Goal: Communication & Community: Answer question/provide support

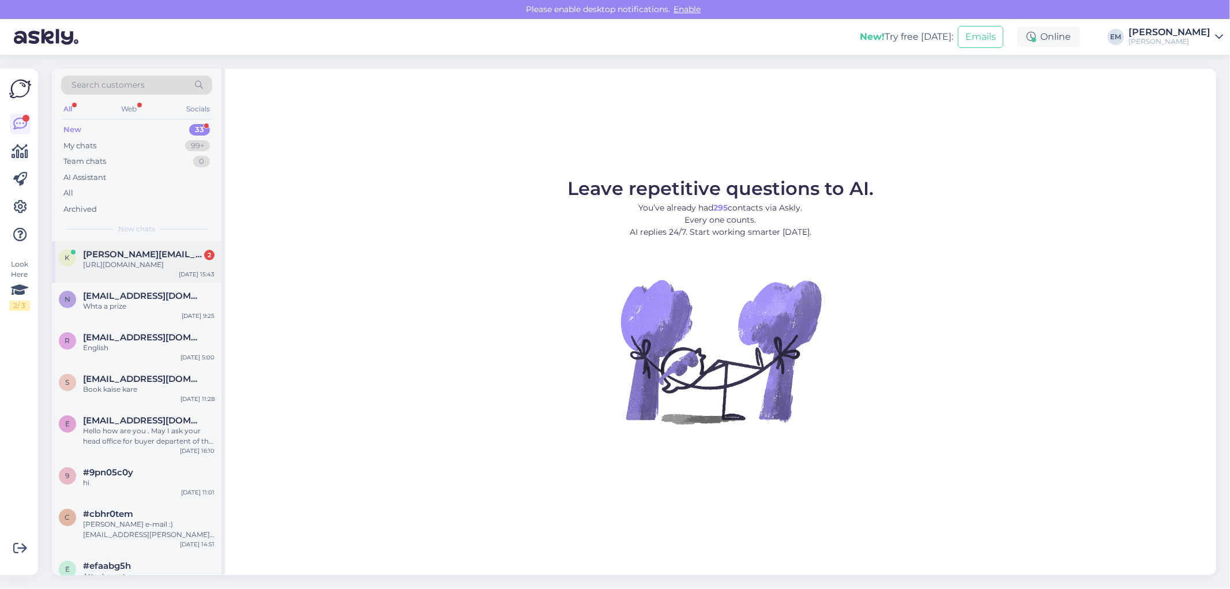
click at [148, 261] on div "[URL][DOMAIN_NAME]" at bounding box center [148, 264] width 131 height 10
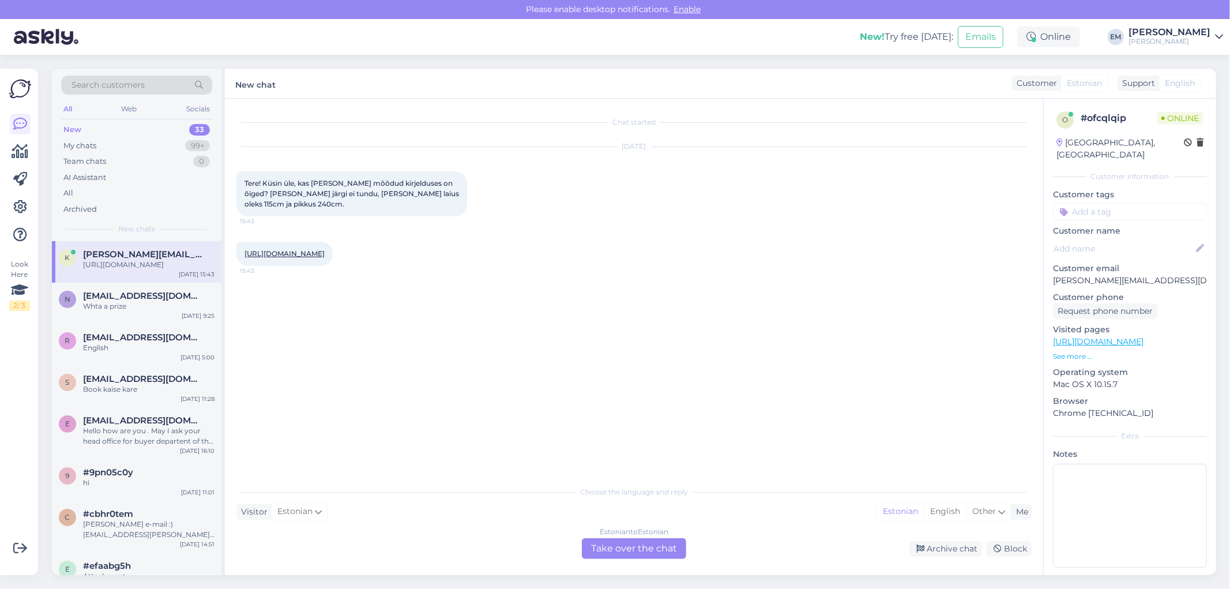
click at [325, 254] on link "[URL][DOMAIN_NAME]" at bounding box center [284, 253] width 80 height 9
click at [619, 551] on div "Estonian to Estonian Take over the chat" at bounding box center [634, 548] width 104 height 21
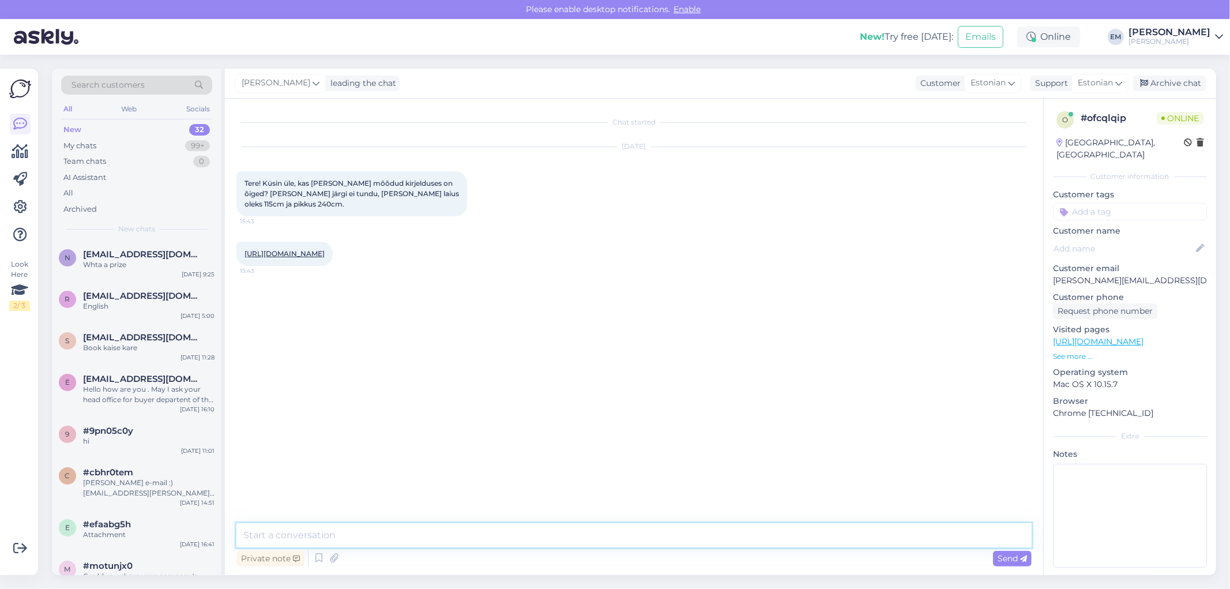
drag, startPoint x: 344, startPoint y: 538, endPoint x: 619, endPoint y: 130, distance: 491.8
click at [344, 537] on textarea at bounding box center [633, 535] width 795 height 24
type textarea "Tere! Antud mõõdud mis on meie kodulehel näidatud on õiged :)"
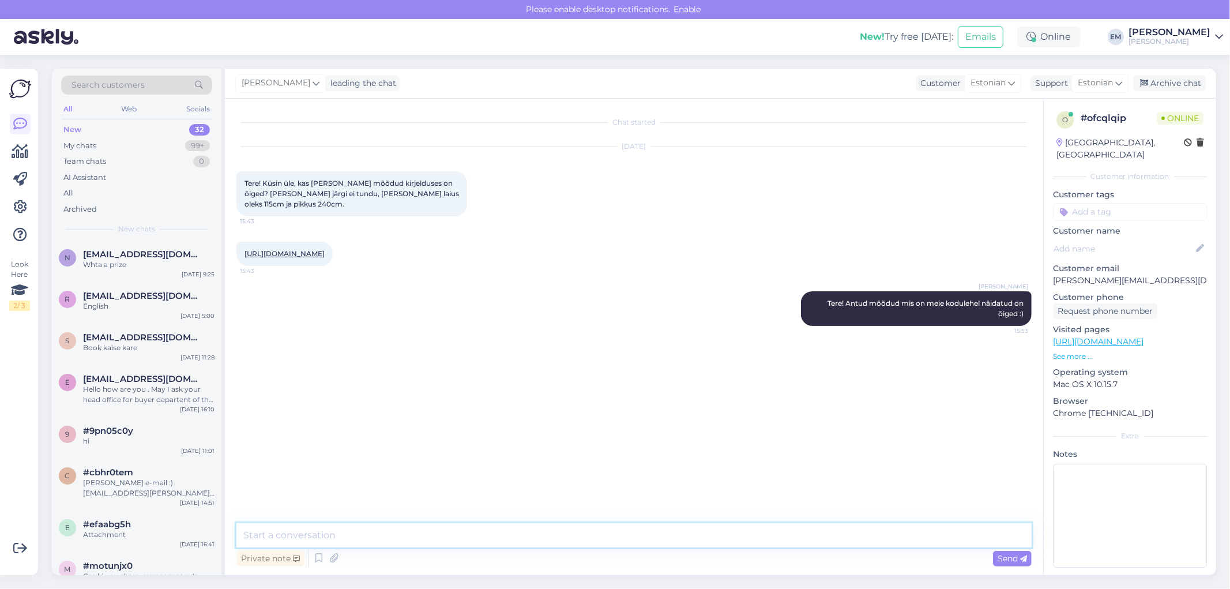
click at [355, 532] on textarea at bounding box center [633, 535] width 795 height 24
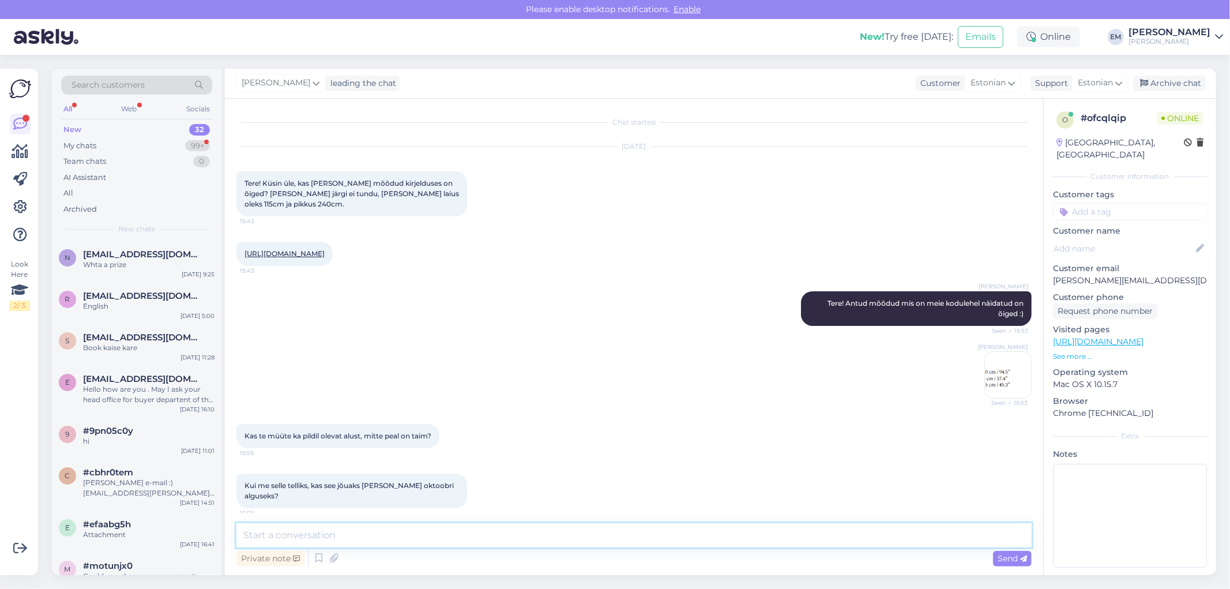
scroll to position [58, 0]
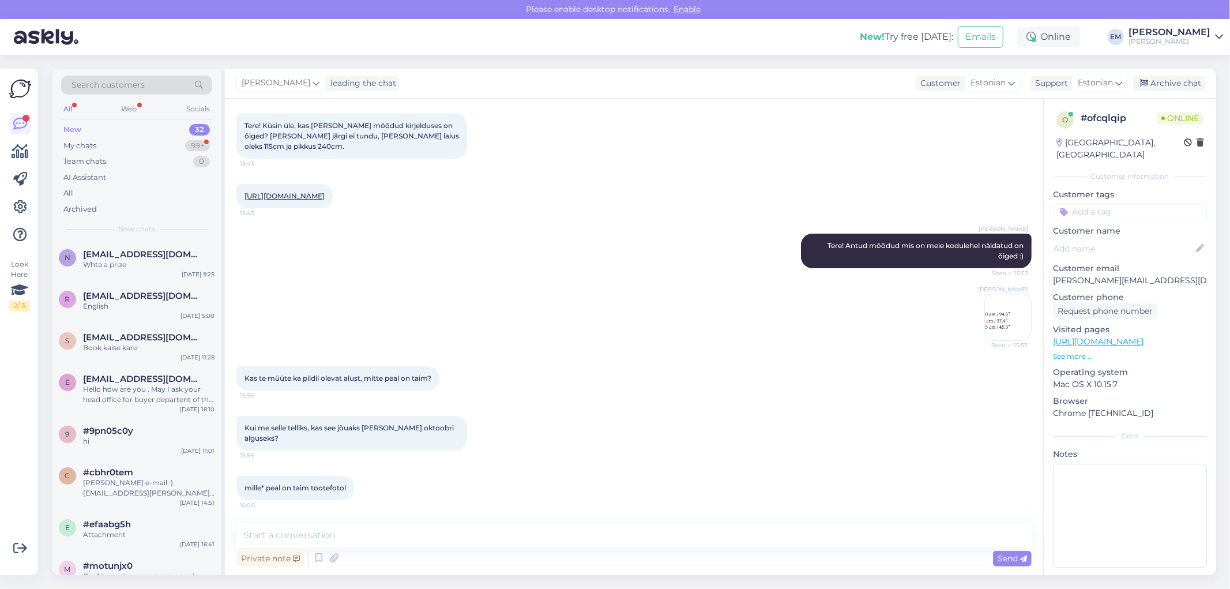
click at [678, 447] on div "Kui me selle telliks, kas see jõuaks [PERSON_NAME] oktoobri alguseks? 15:59" at bounding box center [633, 433] width 795 height 60
click at [296, 197] on link "[URL][DOMAIN_NAME]" at bounding box center [284, 195] width 80 height 9
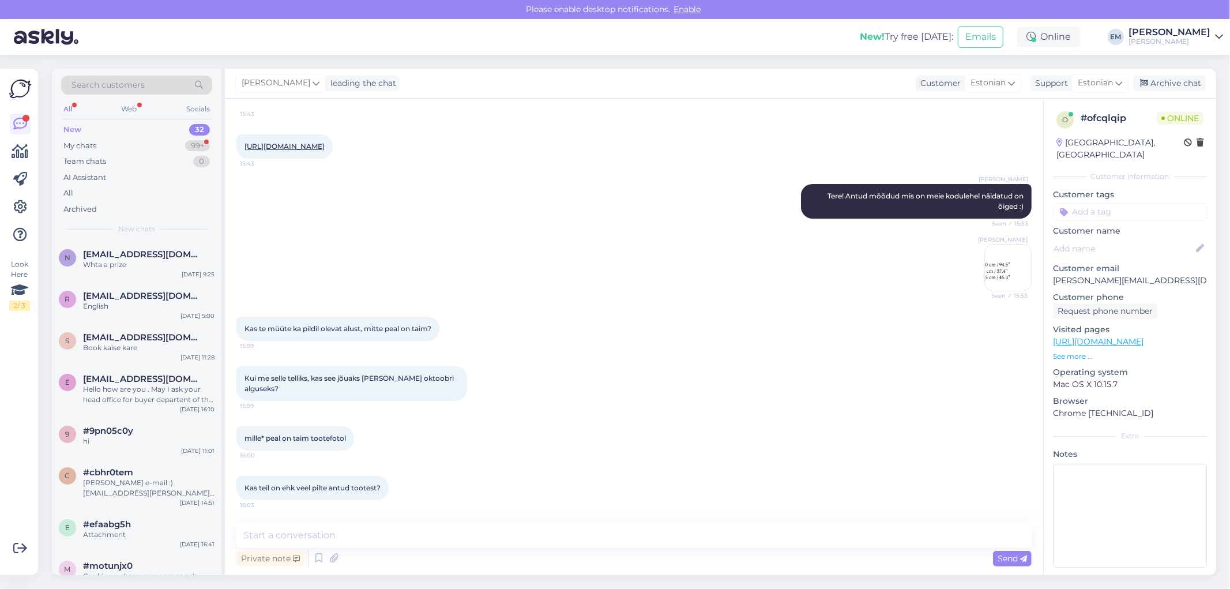
click at [758, 304] on div "[PERSON_NAME] Seen ✓ 15:53" at bounding box center [633, 267] width 795 height 73
drag, startPoint x: 351, startPoint y: 532, endPoint x: 431, endPoint y: 451, distance: 113.3
click at [351, 529] on textarea at bounding box center [633, 535] width 795 height 24
type textarea "Jaa, antud nö kandikut on võimalik eraldi juurde osta"
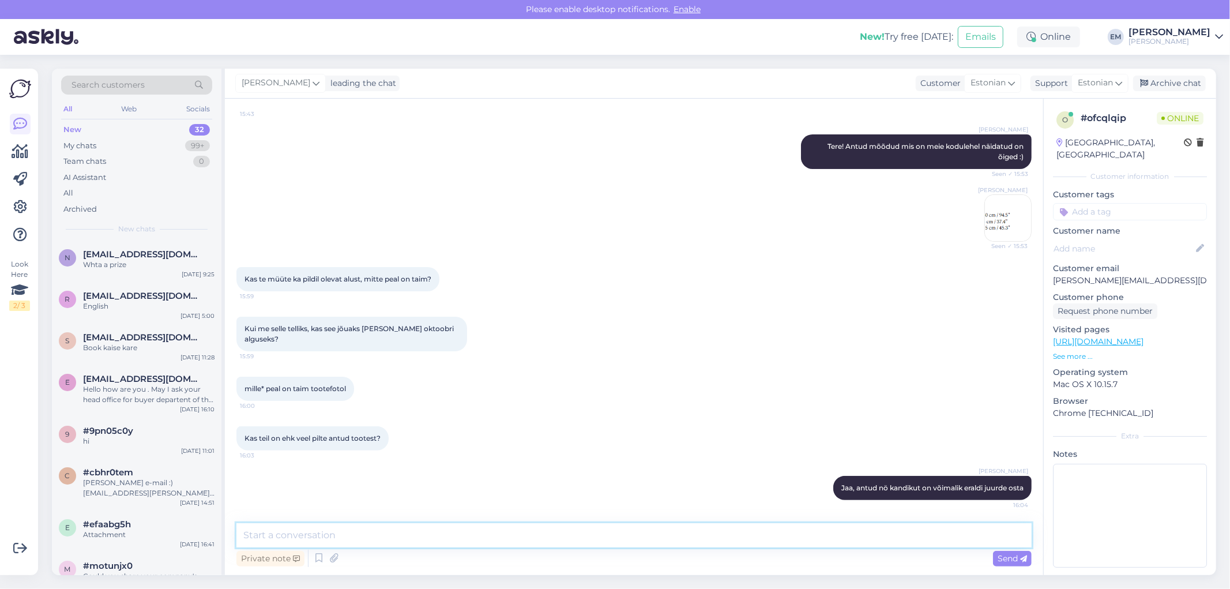
paste textarea "[URL][DOMAIN_NAME]"
type textarea "[URL][DOMAIN_NAME] siin link kõikidele variantidele"
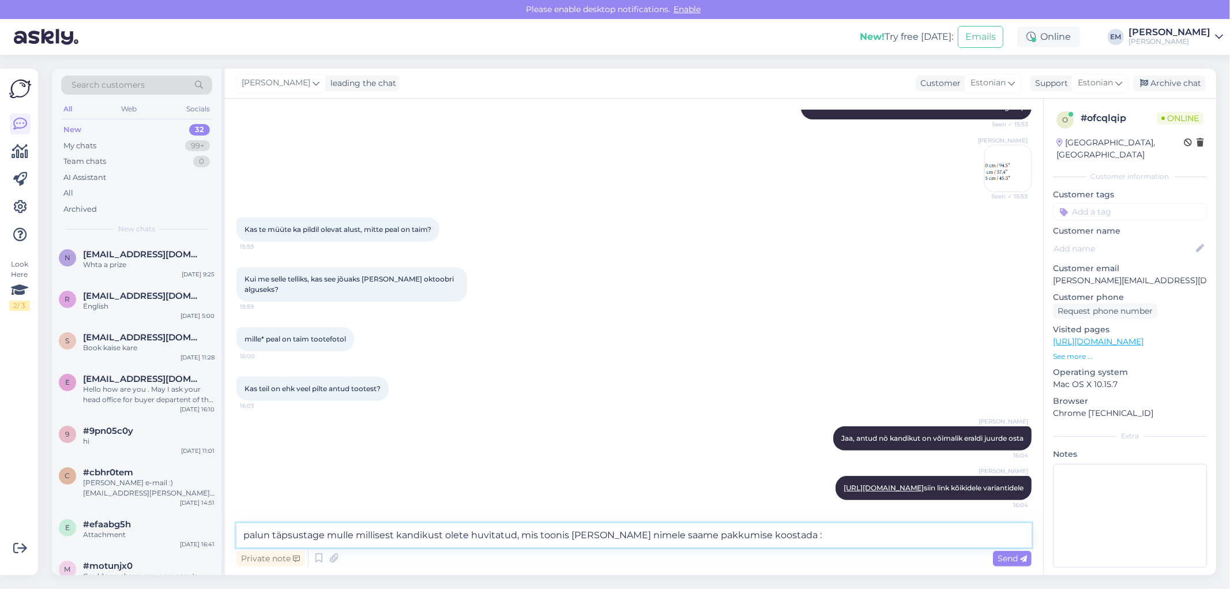
type textarea "palun täpsustage mulle millisest kandikust olete huvitatud, mis toonis [PERSON_…"
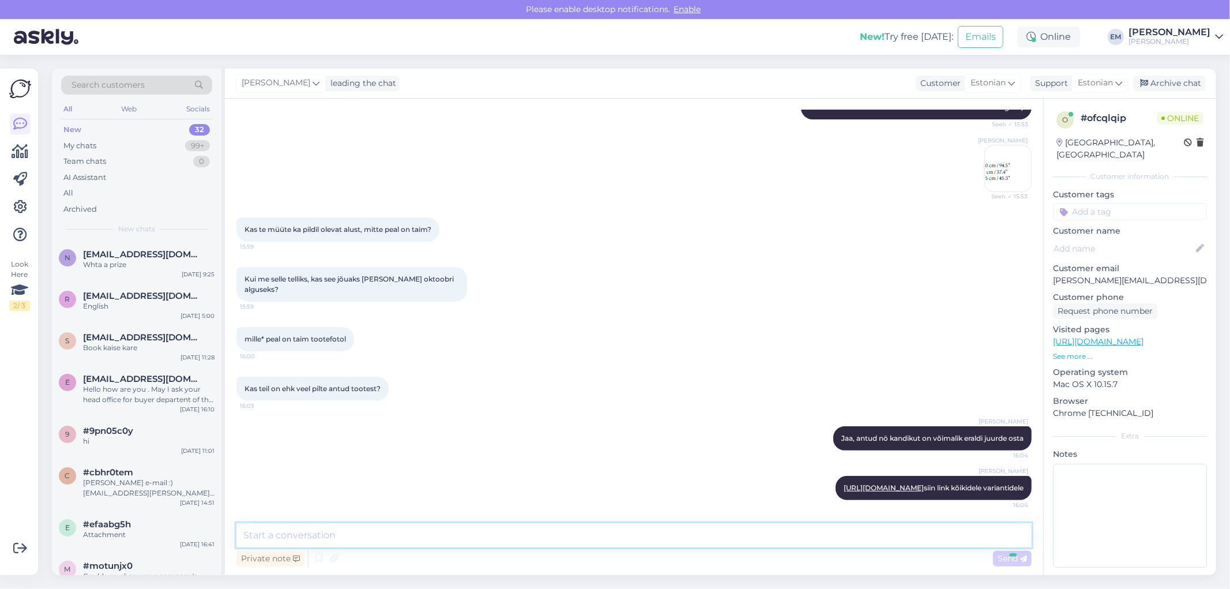
scroll to position [277, 0]
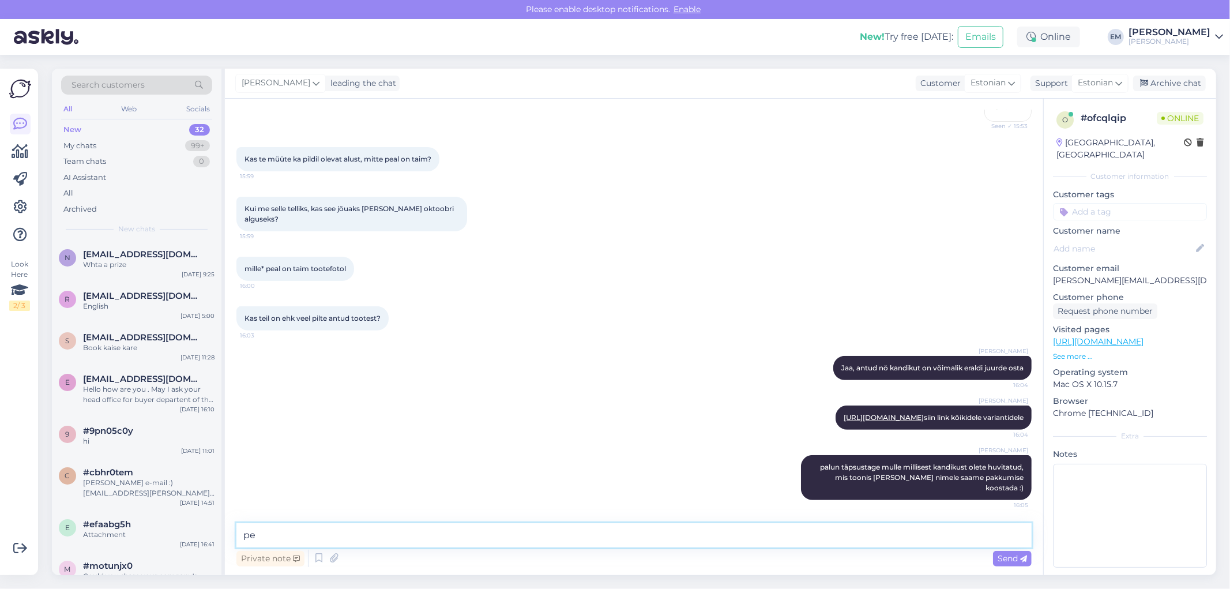
type textarea "p"
type textarea "ja oktoobri alguseks saab [PERSON_NAME] kätte :)"
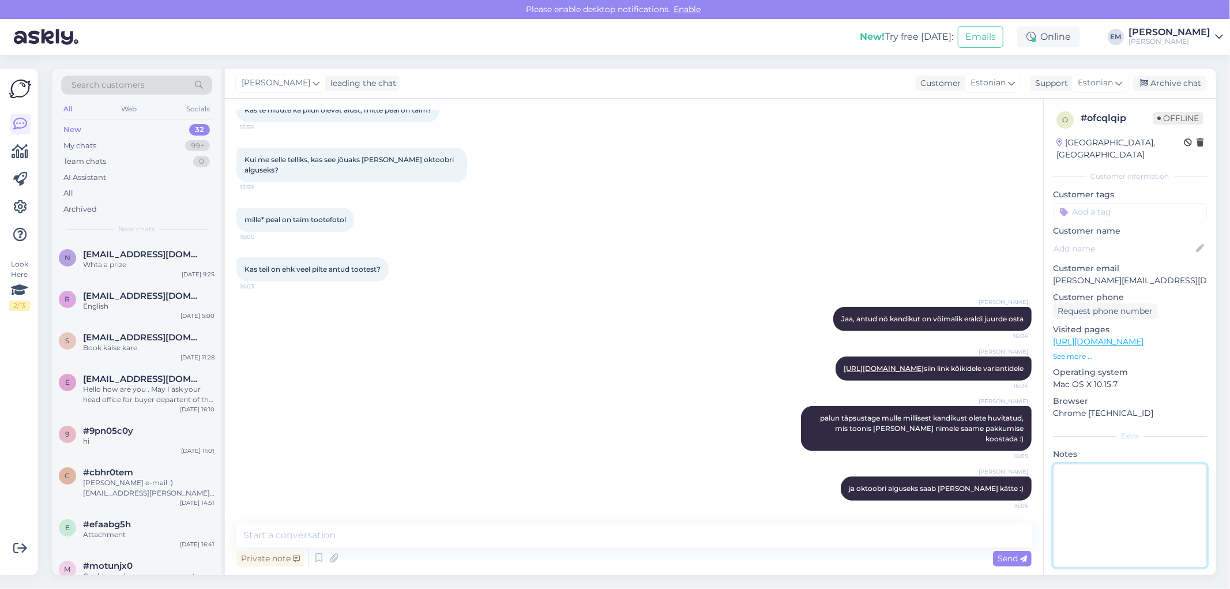
click at [1143, 471] on textarea at bounding box center [1130, 516] width 154 height 104
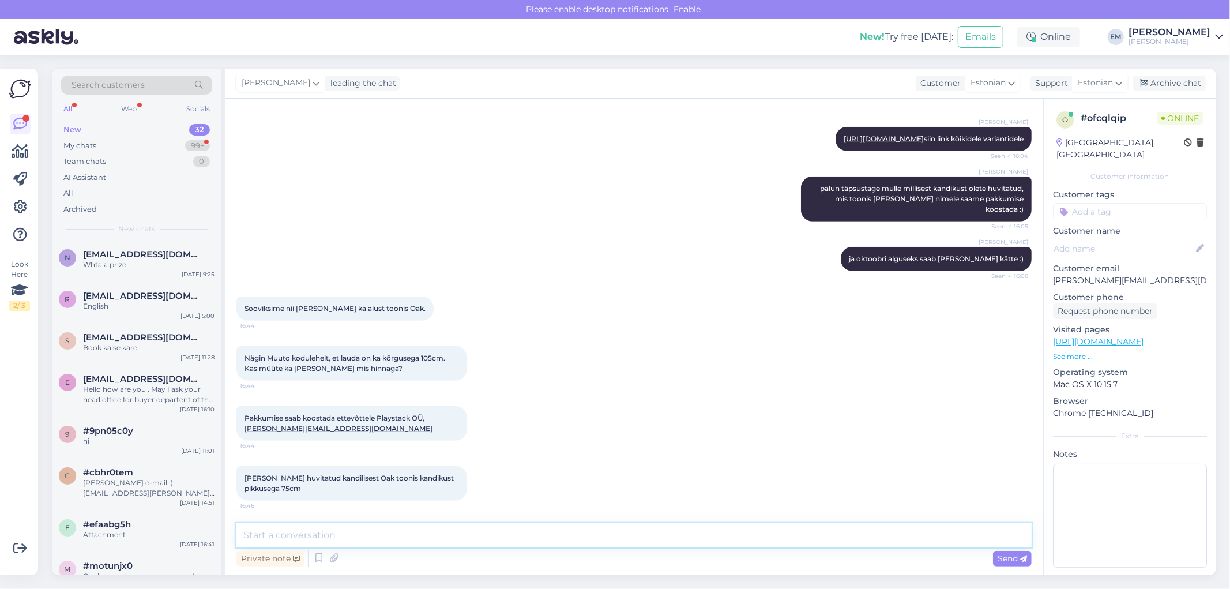
click at [489, 532] on textarea at bounding box center [633, 535] width 795 height 24
type textarea "uurin [PERSON_NAME], kas laud tuleks koju või avalikku ruumi? :)"
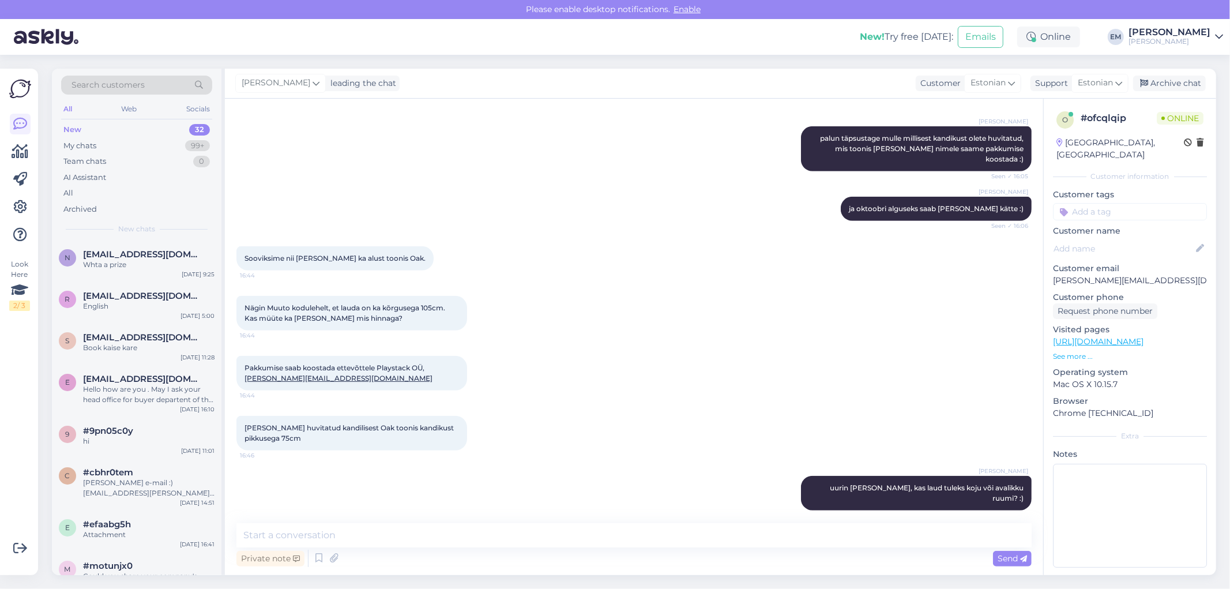
click at [754, 261] on div "Sooviksime nii [PERSON_NAME] ka alust toonis Oak. 16:44" at bounding box center [633, 259] width 795 height 50
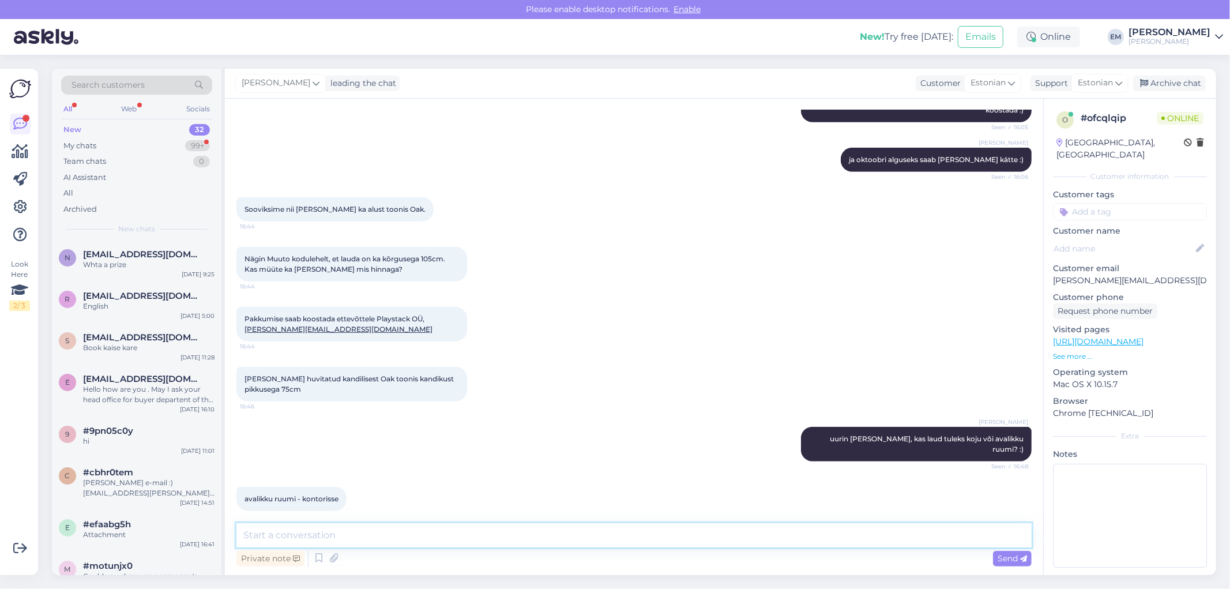
click at [379, 539] on textarea at bounding box center [633, 535] width 795 height 24
type textarea "Suured tänud, suunan päringu meie äriprojektile edasi. Hiljemalt homme tehakse …"
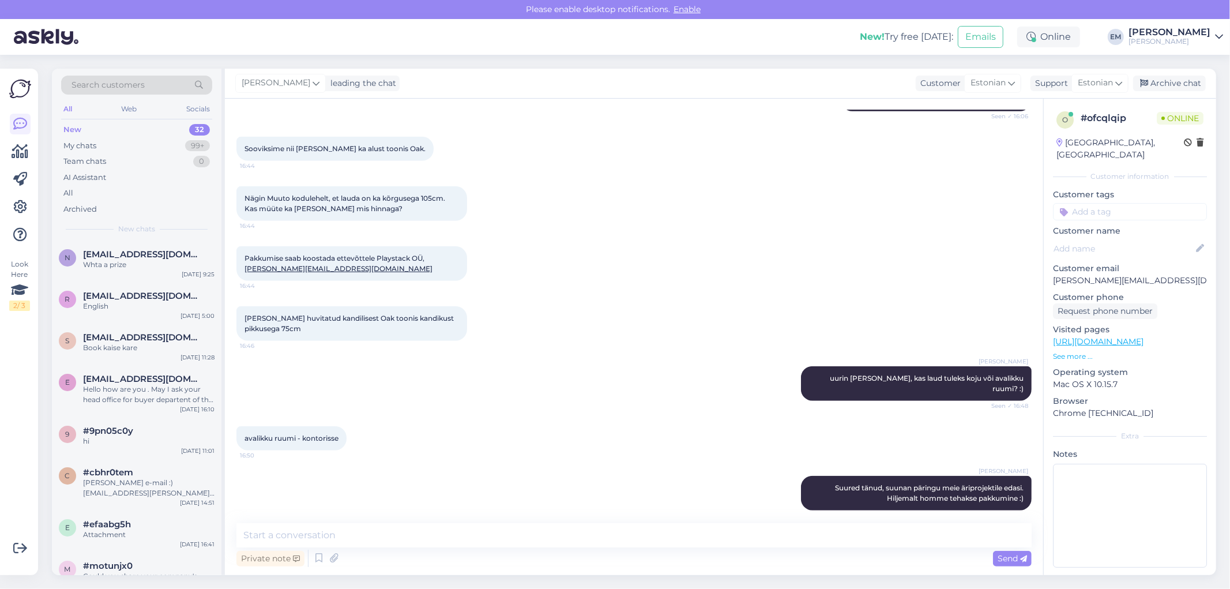
click at [452, 522] on div "Chat started [DATE] Tere! Küsin üle, kas [PERSON_NAME] mõõdud kirjelduses on õi…" at bounding box center [634, 337] width 818 height 476
click at [640, 540] on textarea at bounding box center [633, 535] width 795 height 24
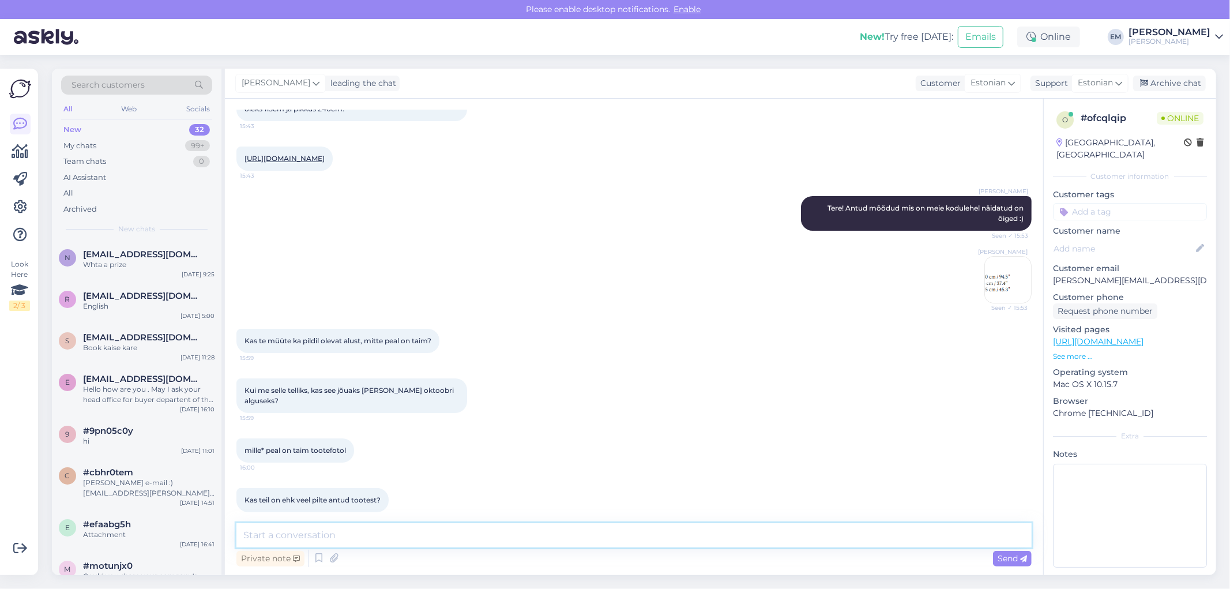
scroll to position [10, 0]
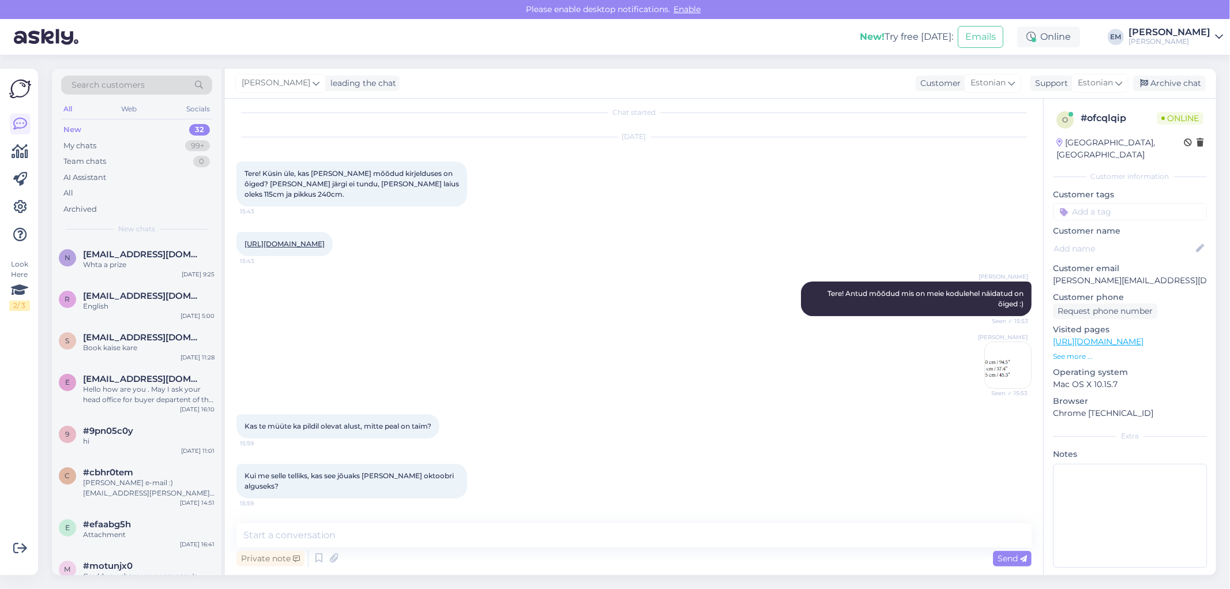
click at [325, 240] on link "[URL][DOMAIN_NAME]" at bounding box center [284, 243] width 80 height 9
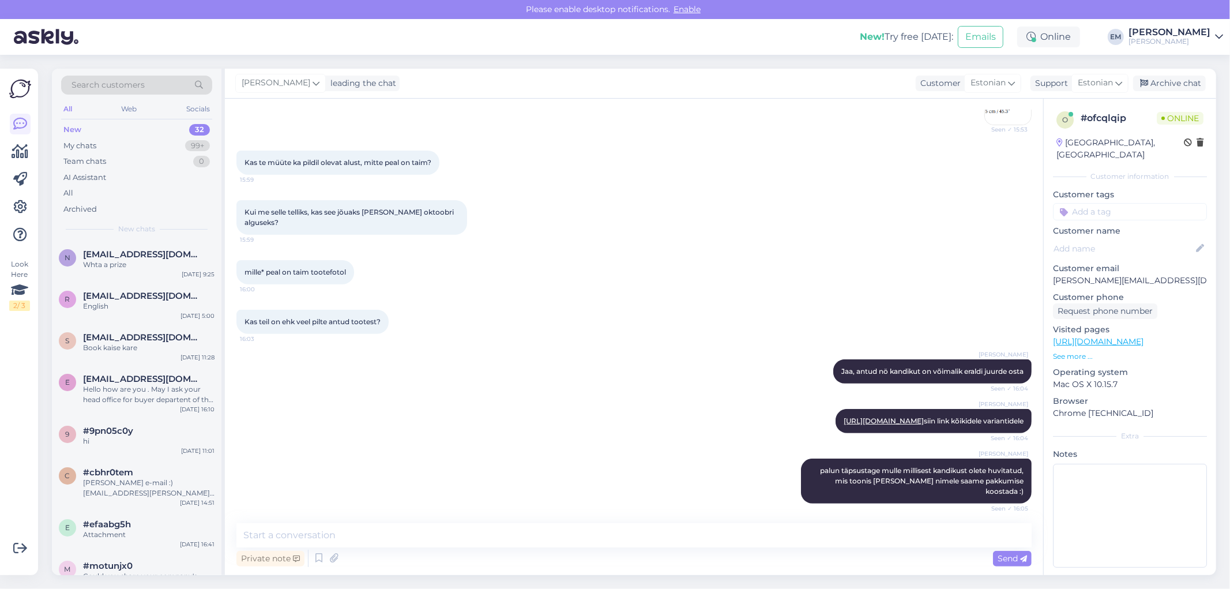
scroll to position [405, 0]
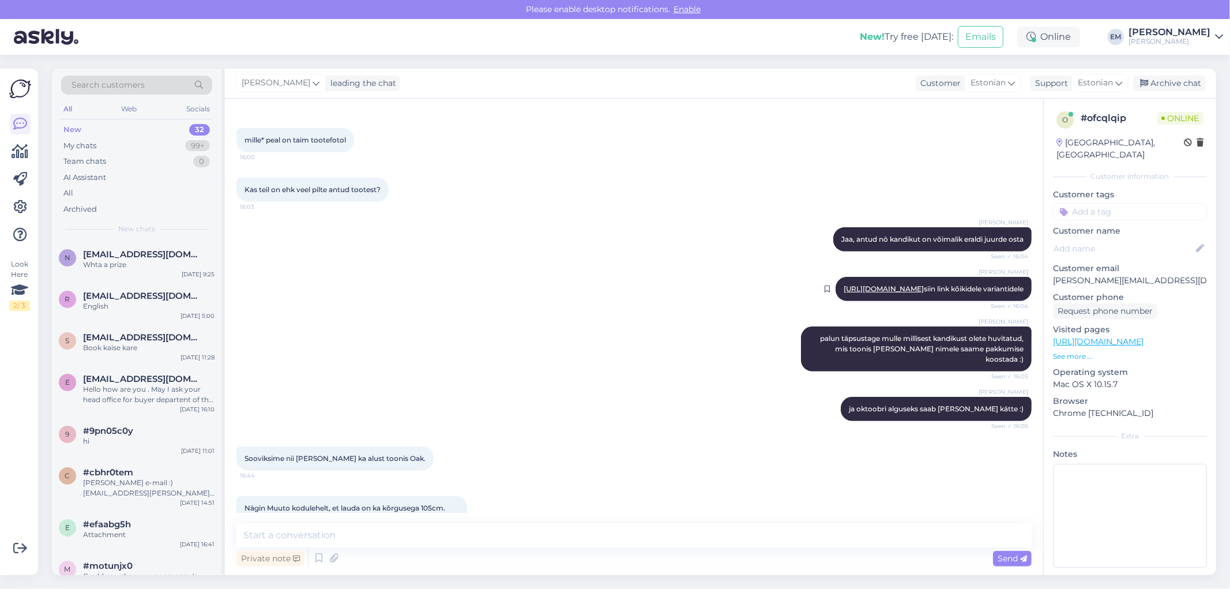
click at [891, 290] on link "[URL][DOMAIN_NAME]" at bounding box center [884, 288] width 80 height 9
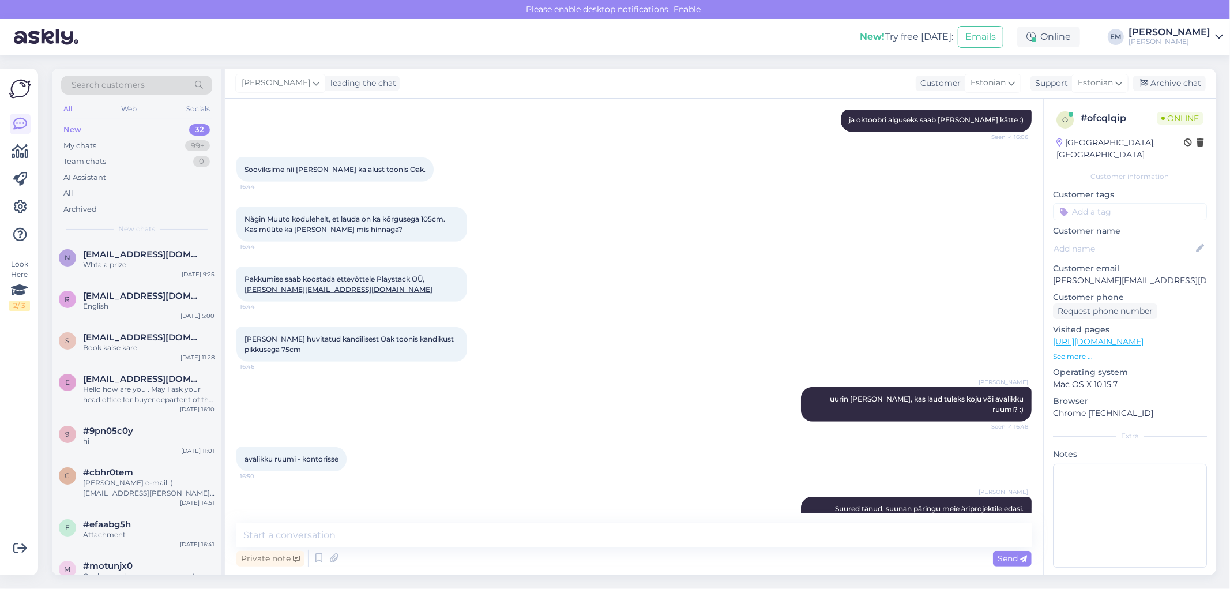
scroll to position [715, 0]
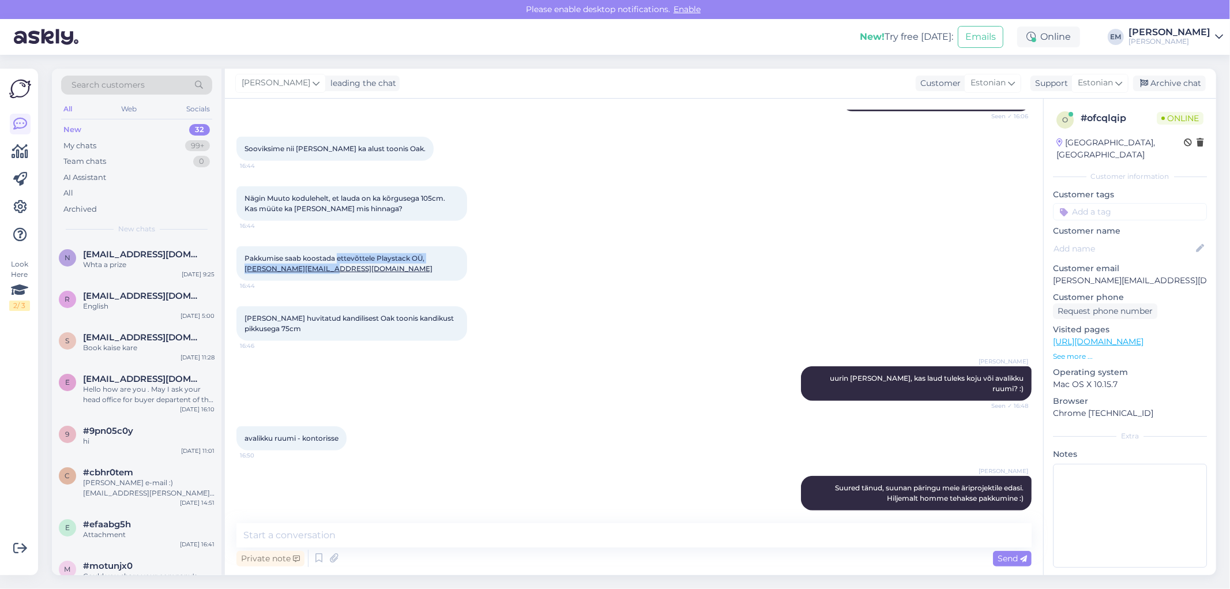
drag, startPoint x: 326, startPoint y: 269, endPoint x: 337, endPoint y: 257, distance: 15.9
click at [337, 257] on div "Pakkumise saab koostada ettevõttele Playstack OÜ, [PERSON_NAME][EMAIL_ADDRESS][…" at bounding box center [351, 263] width 231 height 35
copy span "ettevõttele Playstack OÜ, [PERSON_NAME][EMAIL_ADDRESS][DOMAIN_NAME]"
drag, startPoint x: 460, startPoint y: 495, endPoint x: 445, endPoint y: 430, distance: 66.7
click at [460, 495] on div "ELKE Mööbel Suured tänud, suunan päringu meie äriprojektile edasi. Hiljemalt ho…" at bounding box center [633, 493] width 795 height 60
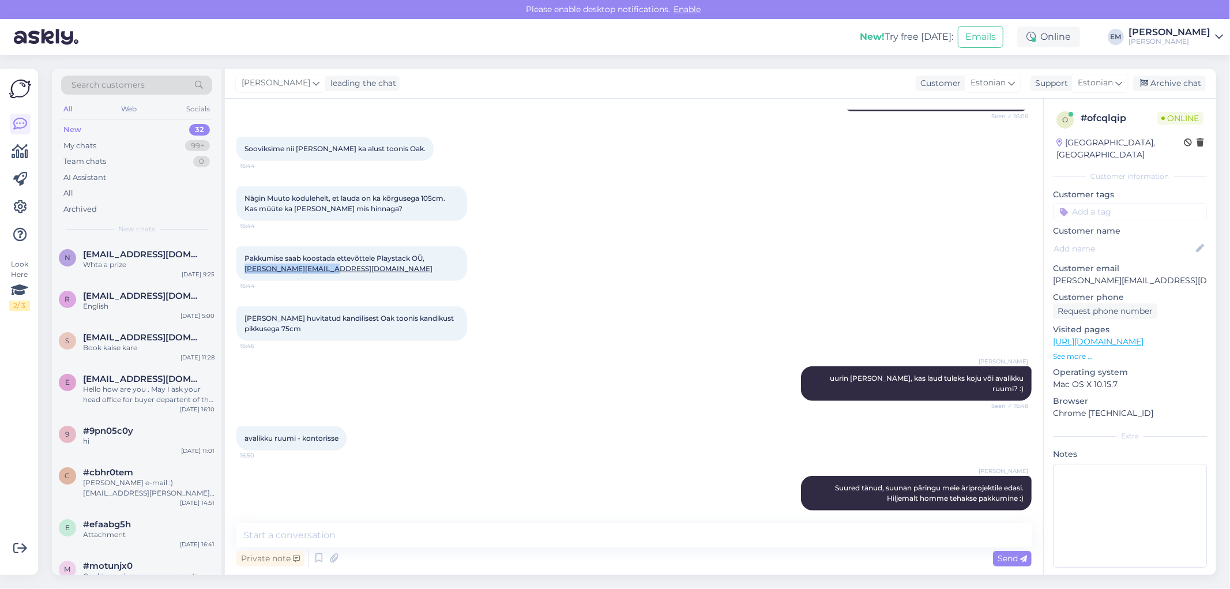
drag, startPoint x: 325, startPoint y: 268, endPoint x: 244, endPoint y: 270, distance: 80.7
click at [244, 270] on div "Pakkumise saab koostada ettevõttele Playstack OÜ, [PERSON_NAME][EMAIL_ADDRESS][…" at bounding box center [351, 263] width 231 height 35
copy link "[PERSON_NAME][EMAIL_ADDRESS][DOMAIN_NAME]"
